Goal: Information Seeking & Learning: Learn about a topic

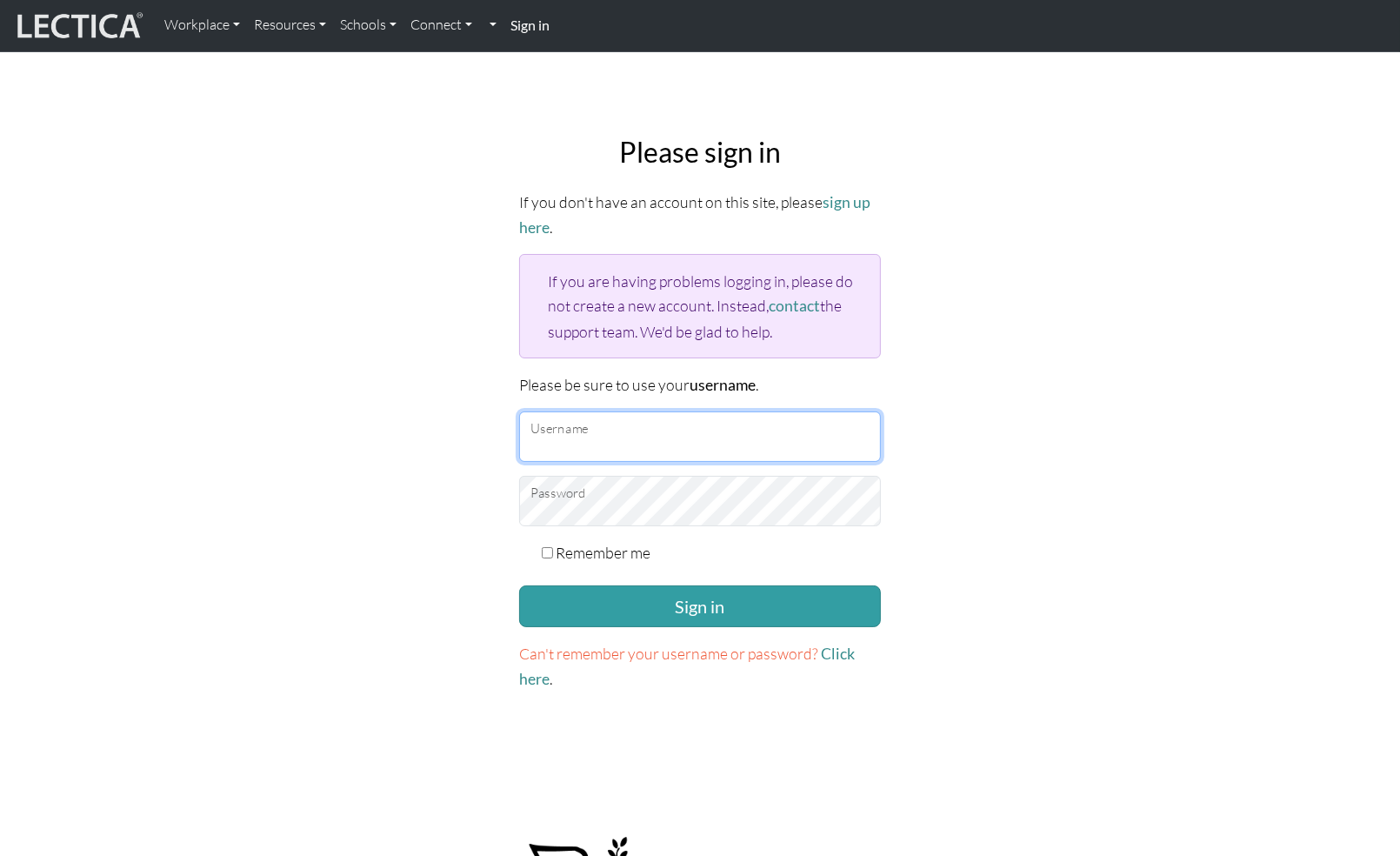
click at [619, 435] on input "Username" at bounding box center [700, 437] width 362 height 51
type input "[EMAIL_ADDRESS][DOMAIN_NAME]"
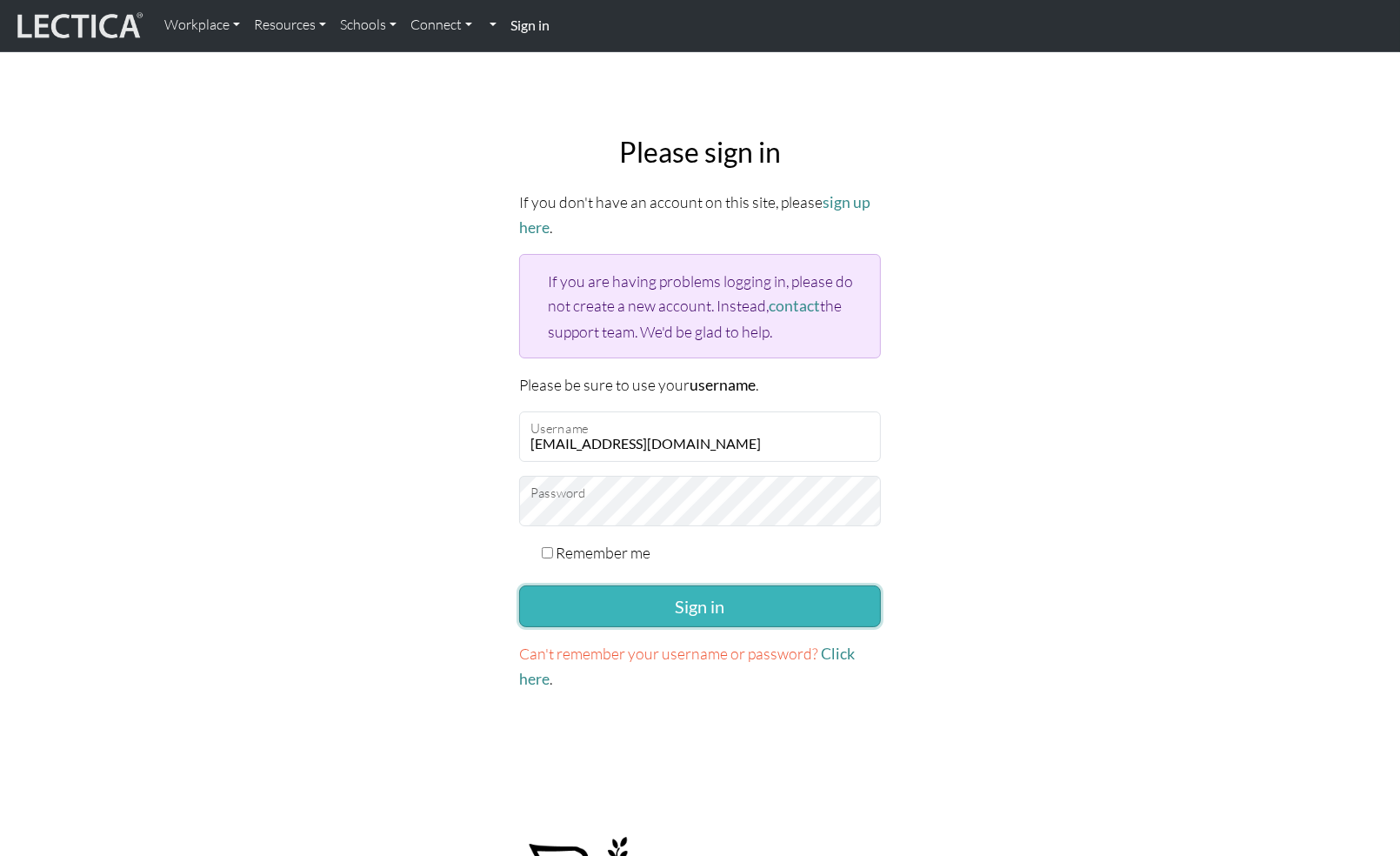
click at [704, 609] on button "Sign in" at bounding box center [700, 606] width 362 height 42
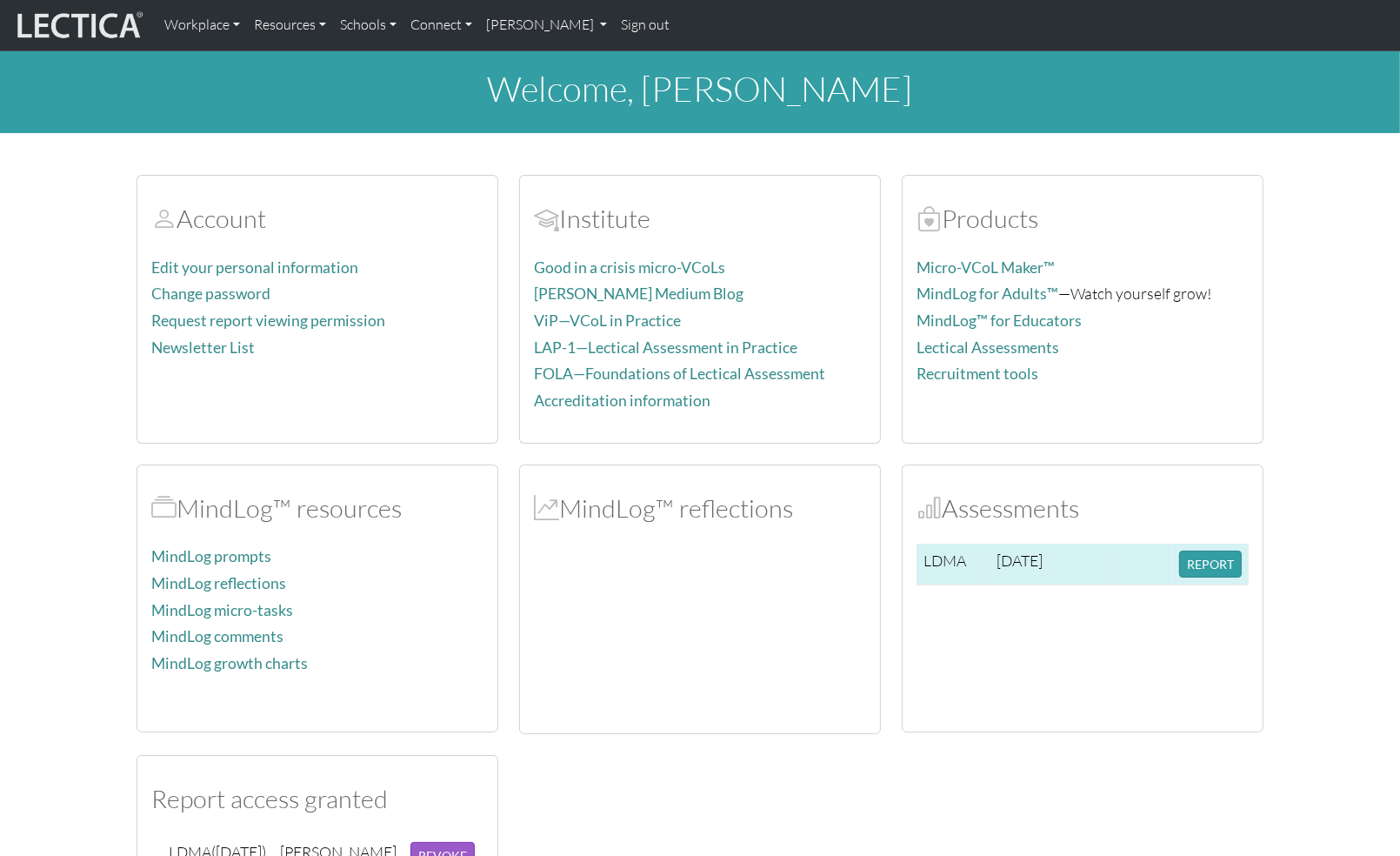
click at [950, 563] on td "LDMA" at bounding box center [952, 564] width 73 height 42
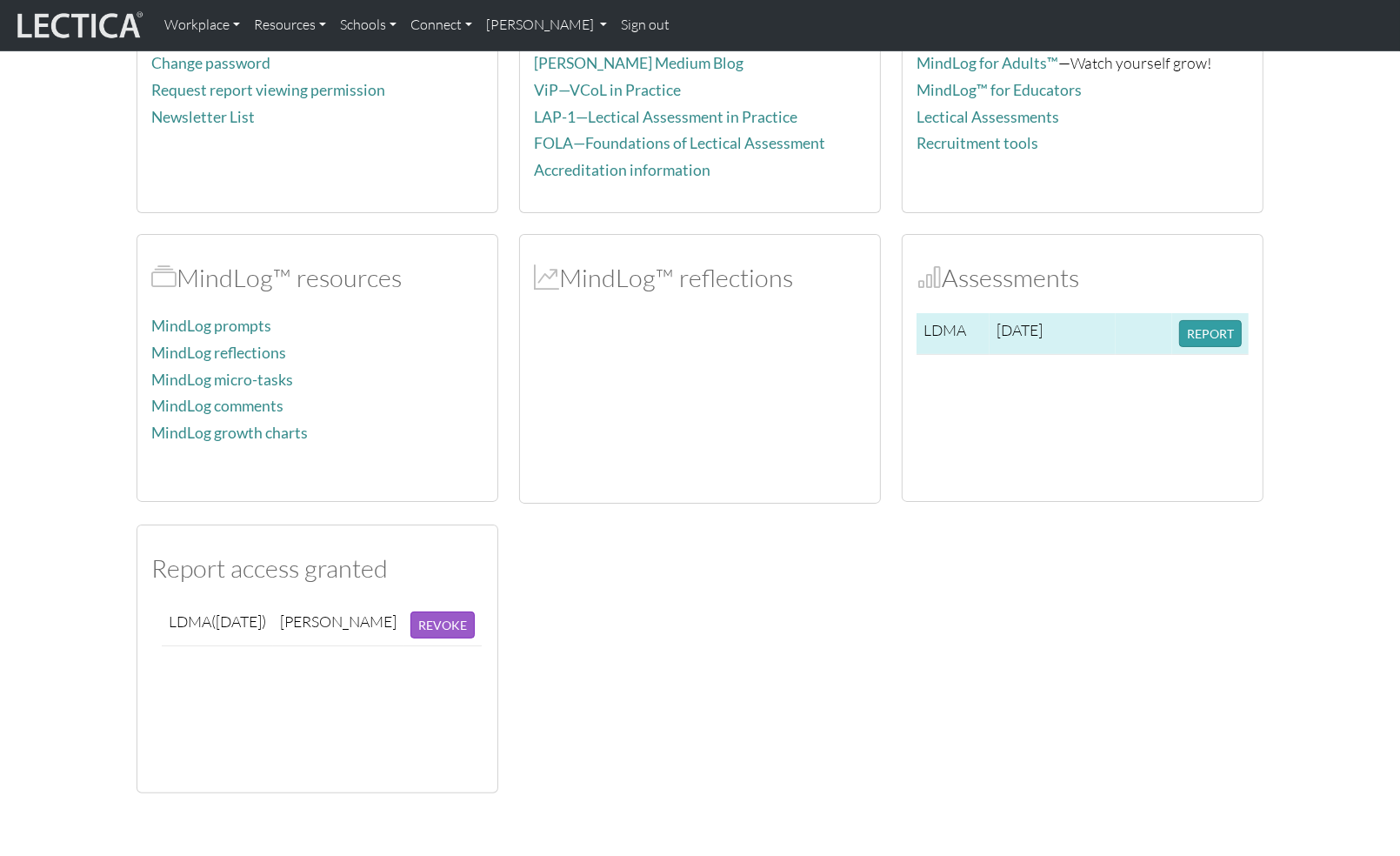
scroll to position [289, 0]
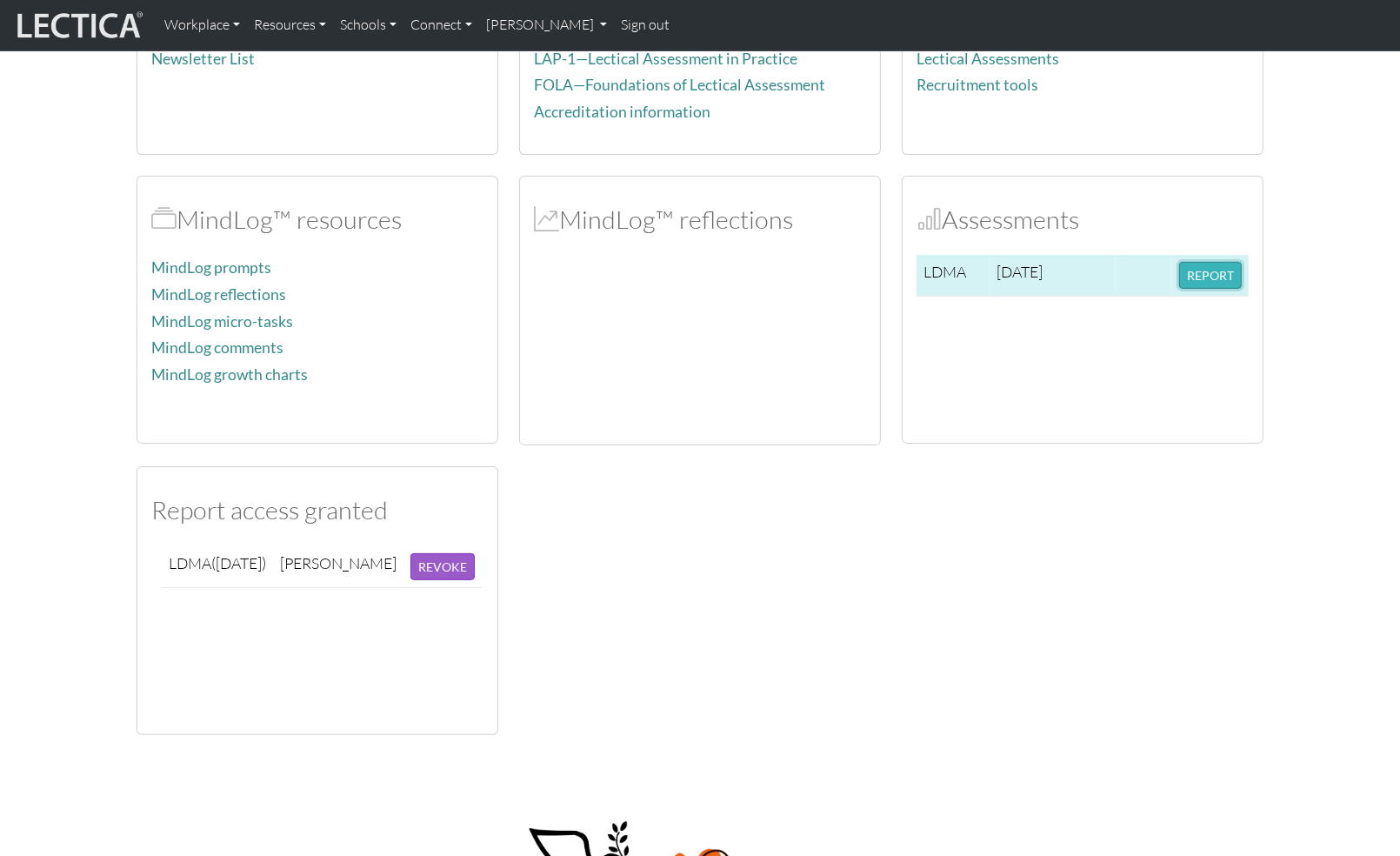
click at [1210, 274] on button "REPORT" at bounding box center [1210, 275] width 62 height 27
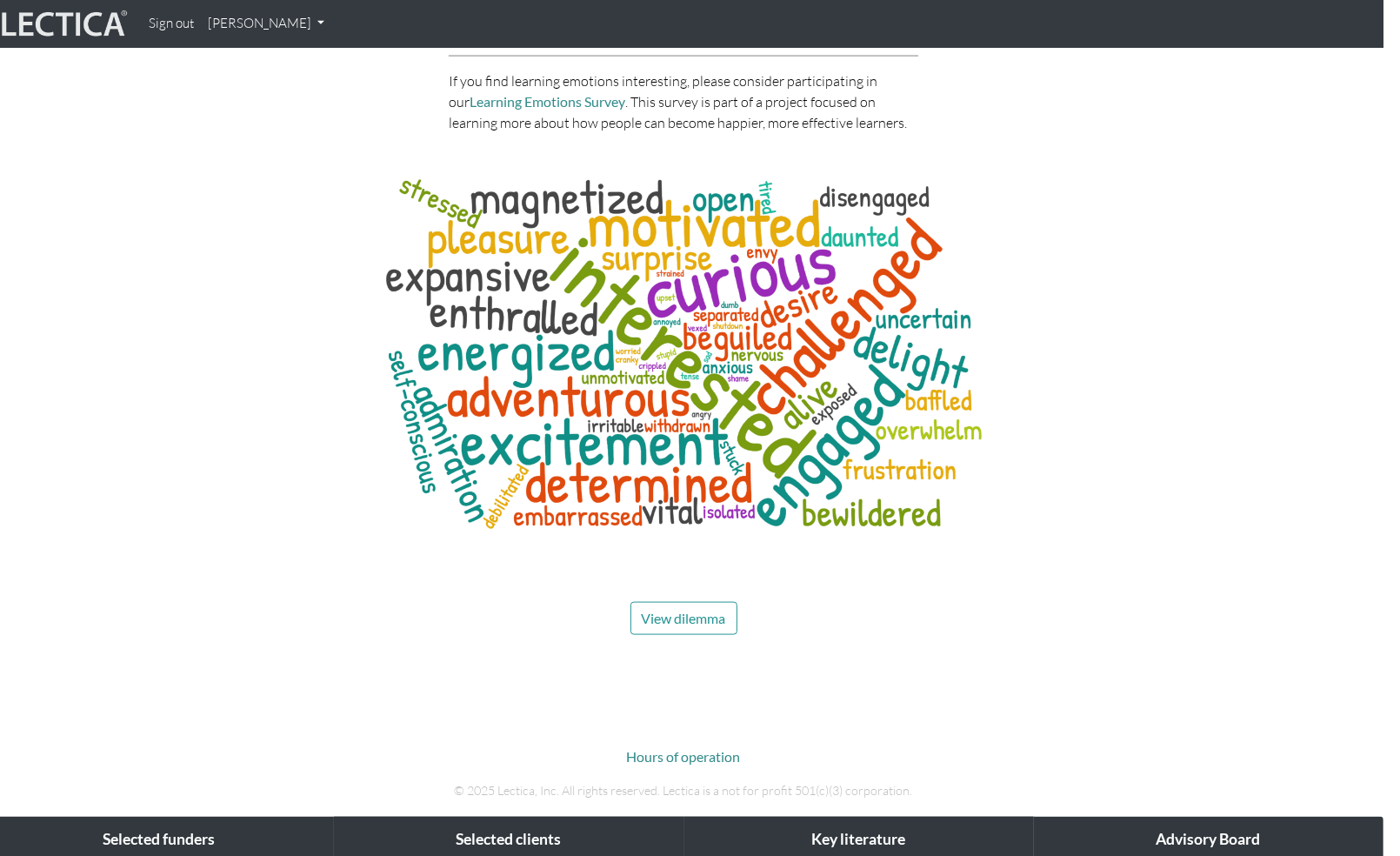
scroll to position [8193, 16]
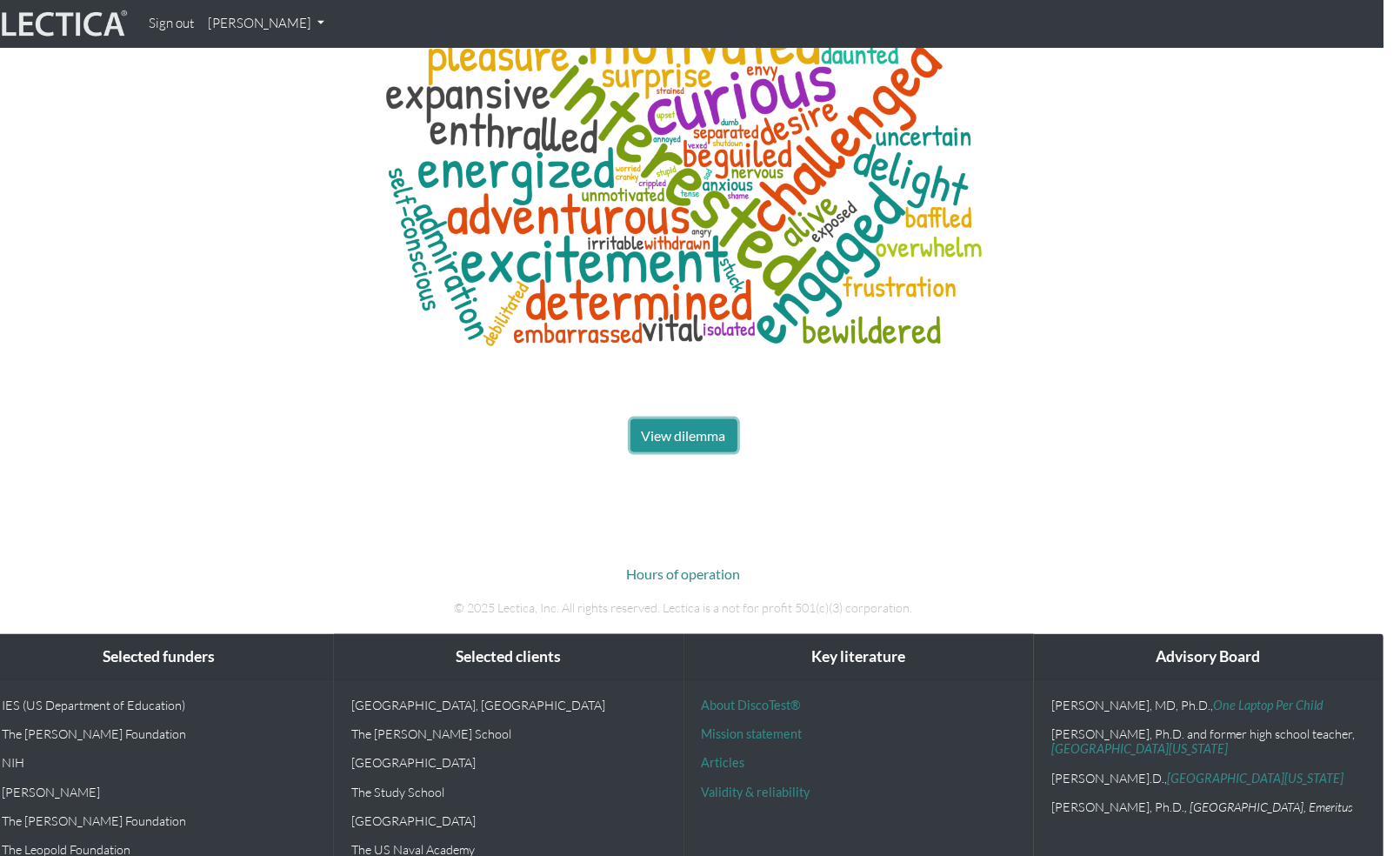
click at [678, 419] on button "View dilemma" at bounding box center [683, 435] width 107 height 33
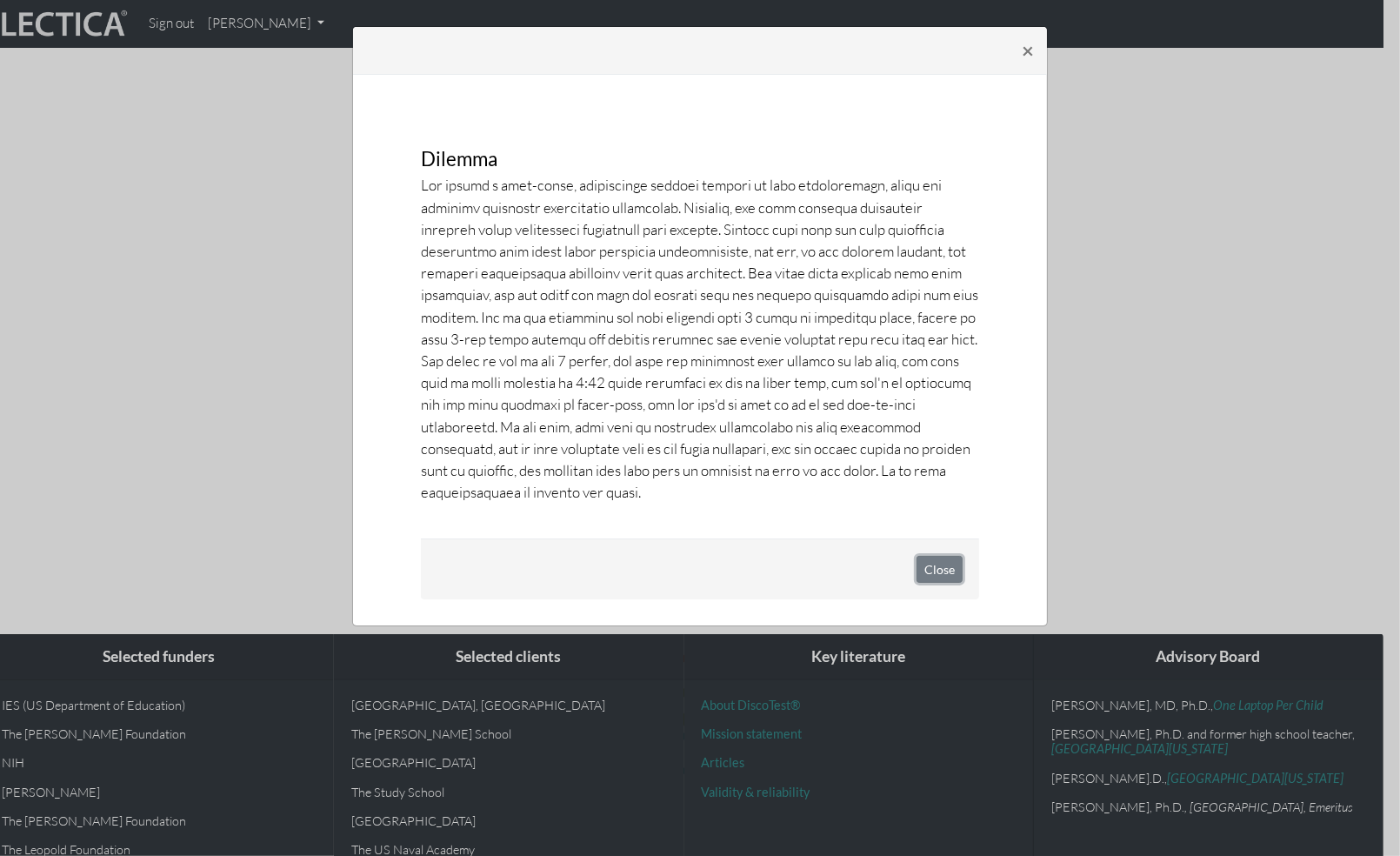
click at [936, 572] on button "Close" at bounding box center [939, 570] width 46 height 27
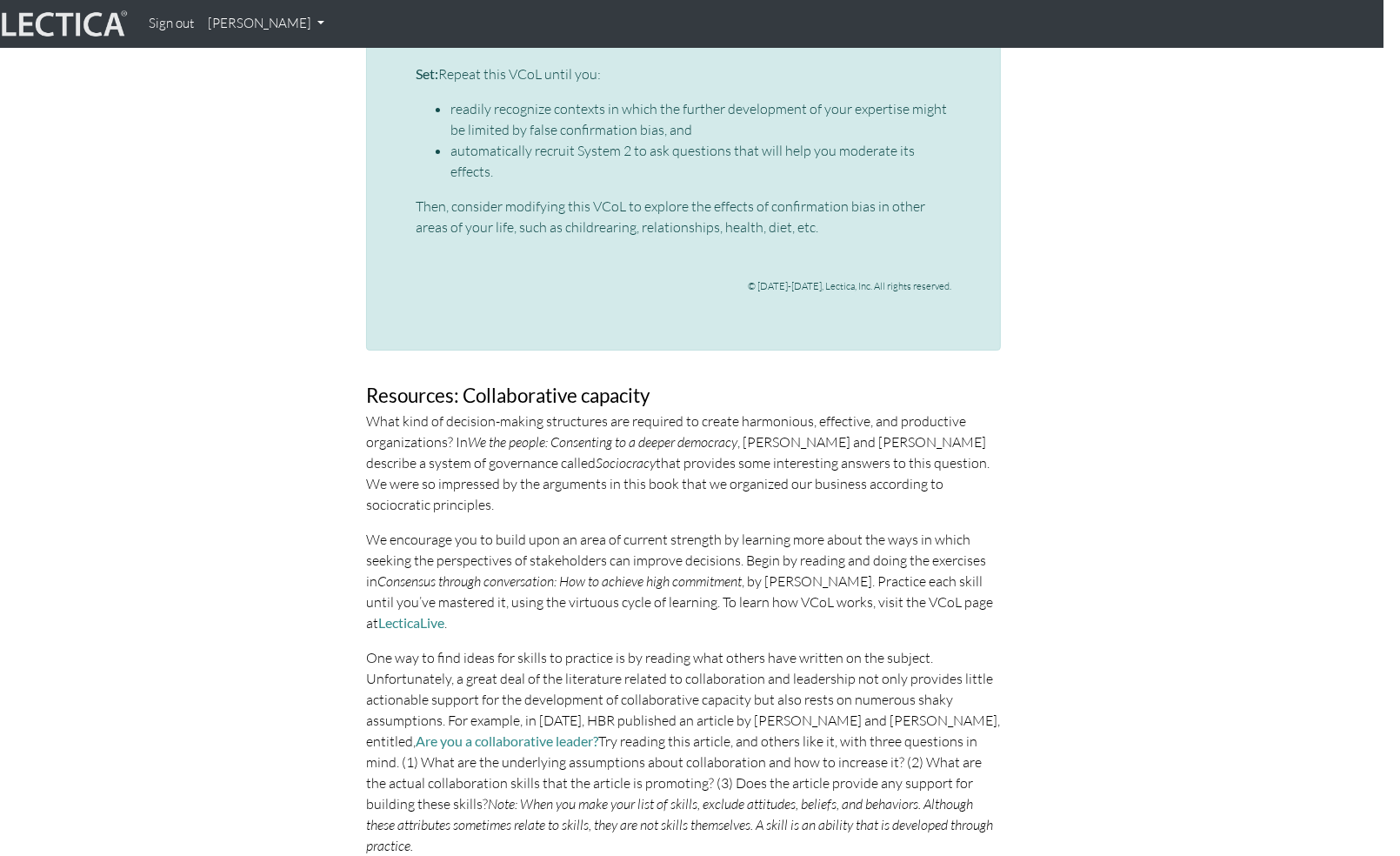
scroll to position [6112, 16]
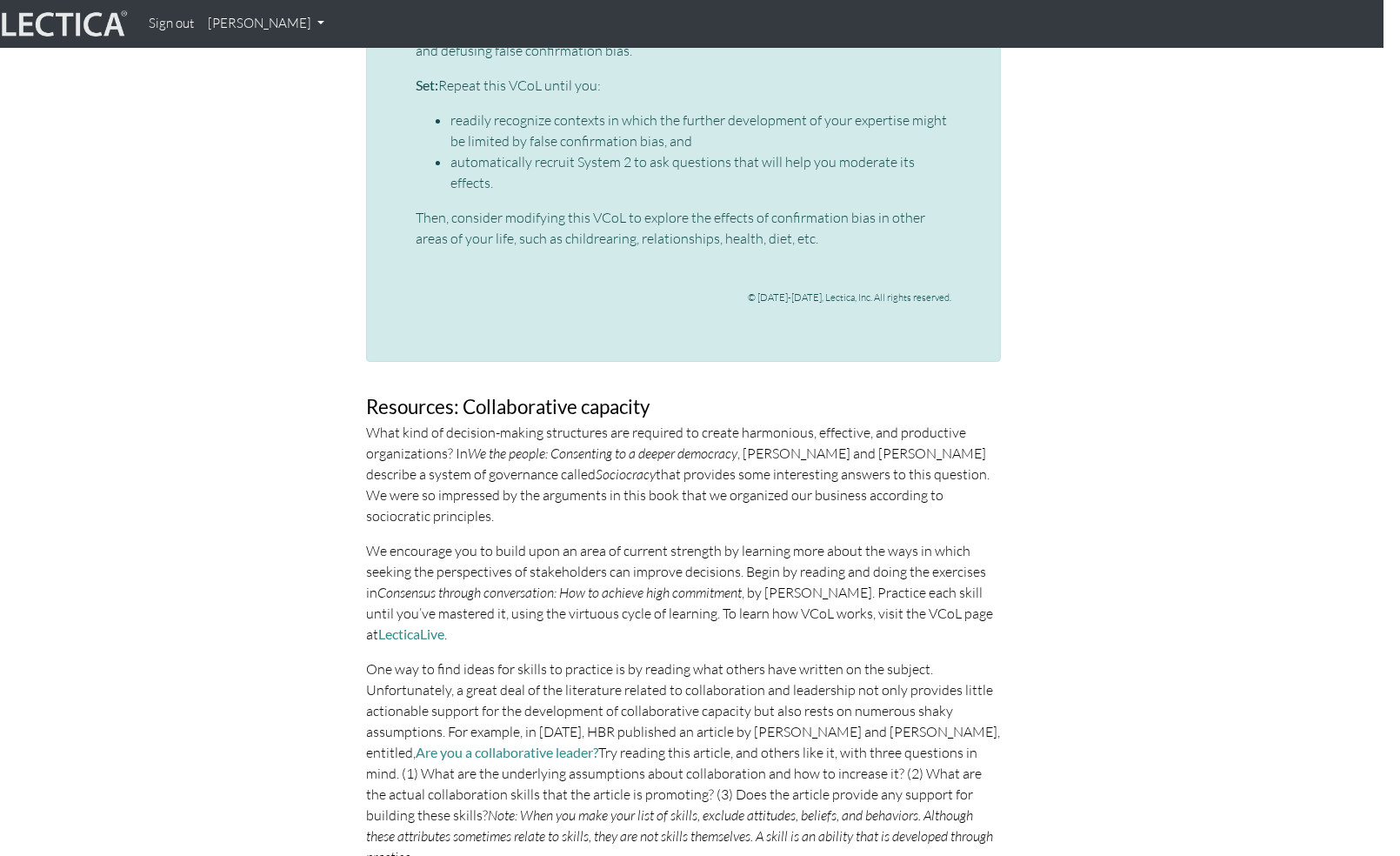
click at [885, 540] on p "We encourage you to build upon an area of current strength by learning more abo…" at bounding box center [683, 592] width 635 height 105
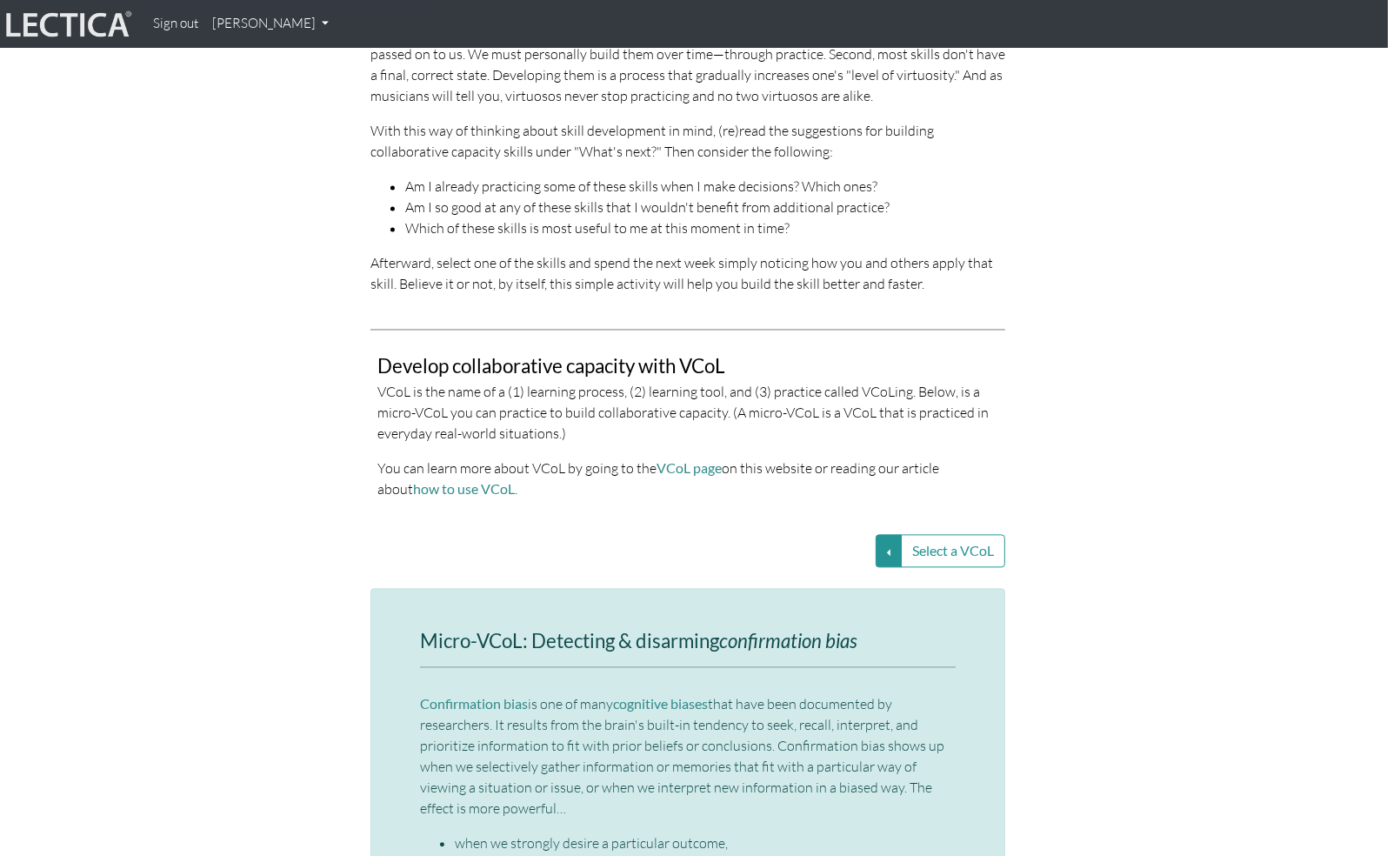
scroll to position [3375, 12]
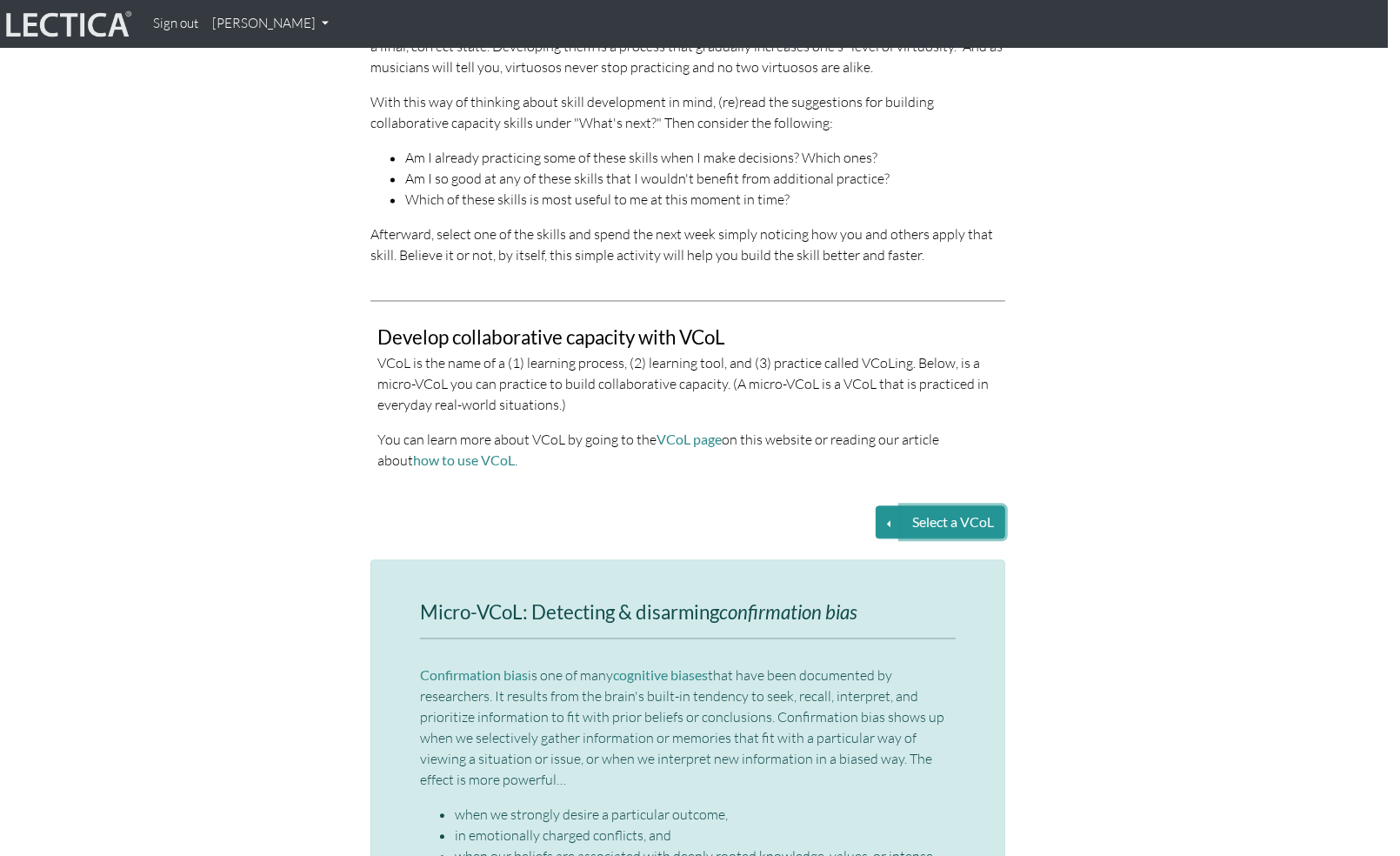
click at [906, 506] on button "Select a VCoL" at bounding box center [953, 522] width 105 height 33
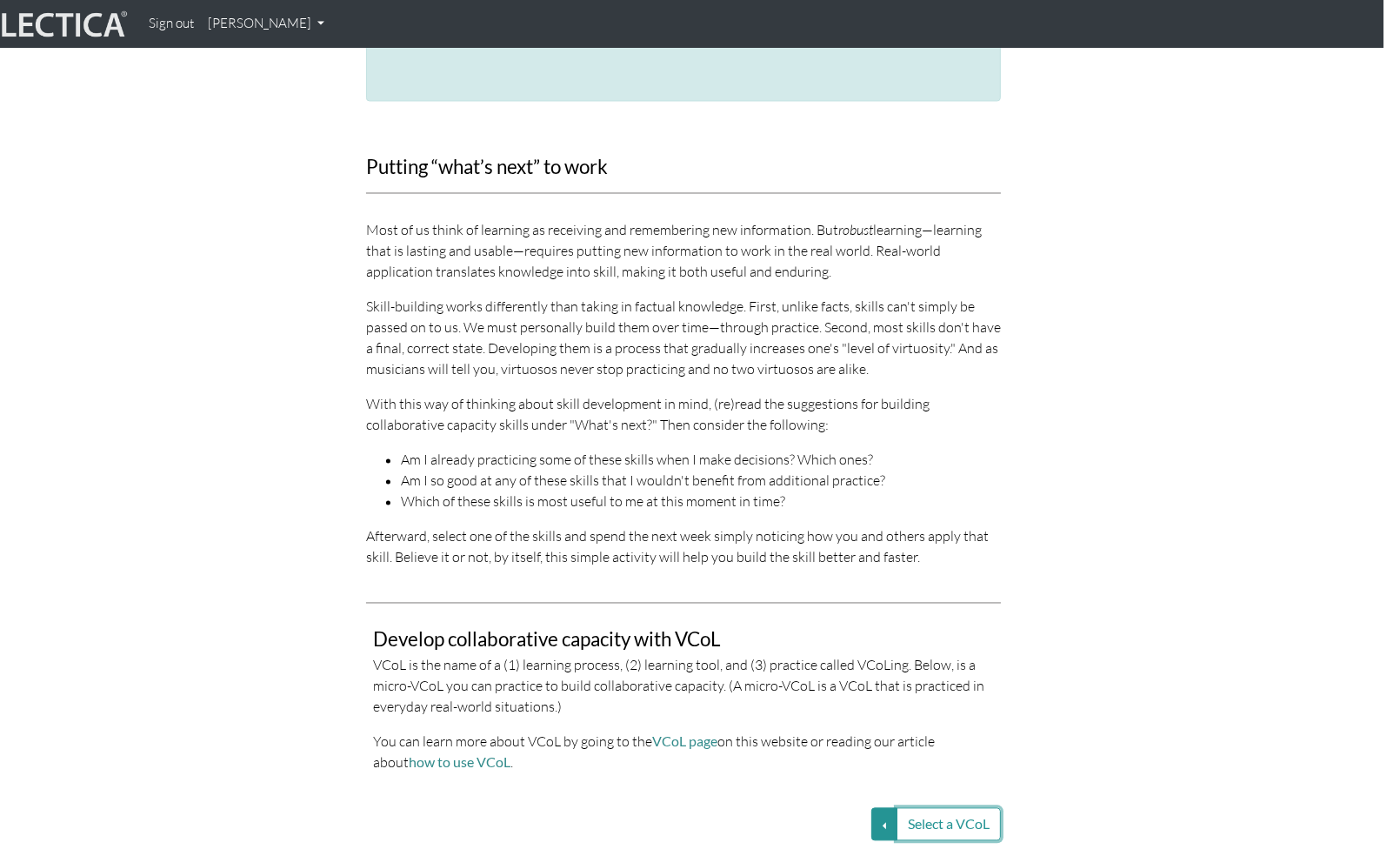
scroll to position [3070, 16]
